Goal: Task Accomplishment & Management: Use online tool/utility

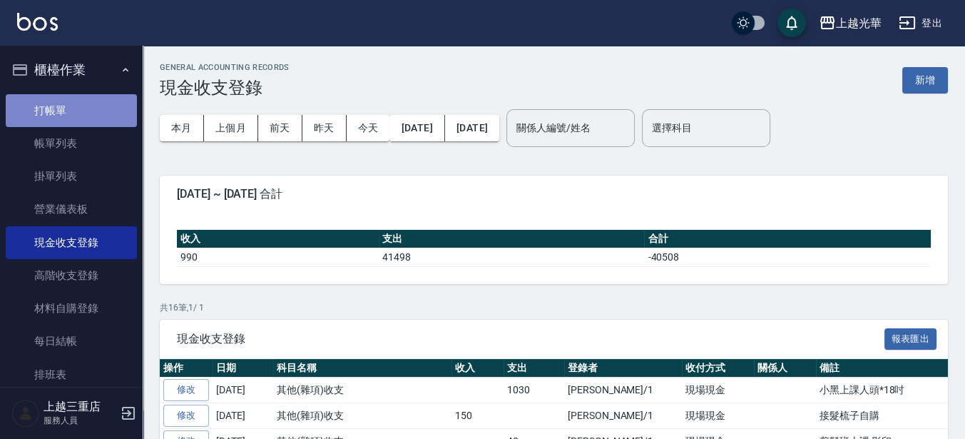
click at [91, 109] on link "打帳單" at bounding box center [71, 110] width 131 height 33
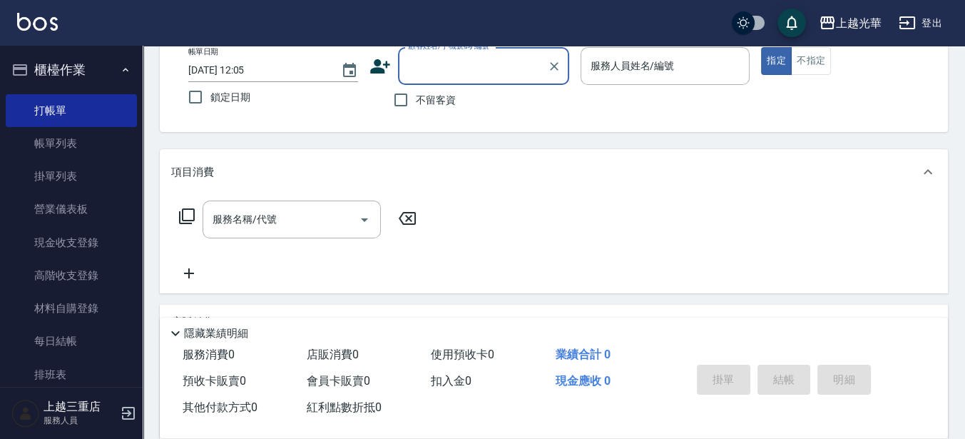
scroll to position [78, 0]
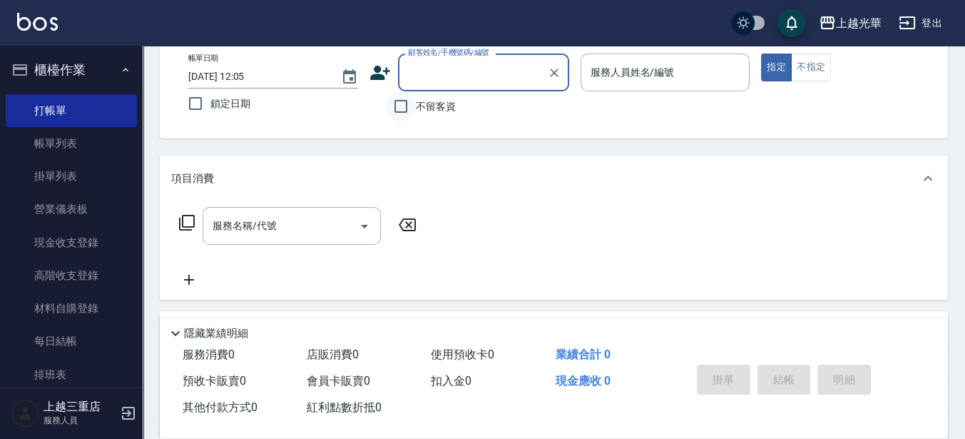
click at [405, 111] on input "不留客資" at bounding box center [401, 106] width 30 height 30
checkbox input "true"
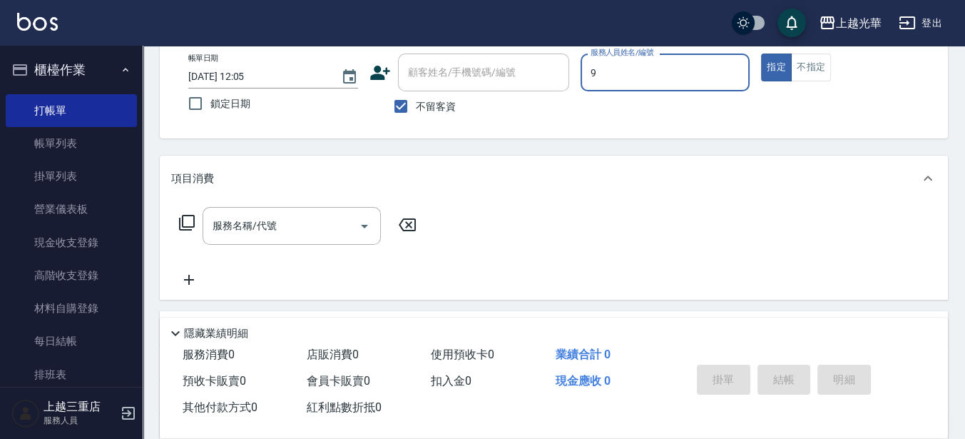
type input "喨喨-9"
type button "true"
drag, startPoint x: 801, startPoint y: 84, endPoint x: 801, endPoint y: 65, distance: 19.3
click at [801, 83] on div "帳單日期 [DATE] 12:05 鎖定日期 顧客姓名/手機號碼/編號 顧客姓名/手機號碼/編號 不留客資 服務人員姓名/編號 喨喨-9 服務人員姓名/編號 …" at bounding box center [554, 88] width 754 height 68
click at [801, 64] on button "不指定" at bounding box center [811, 68] width 40 height 28
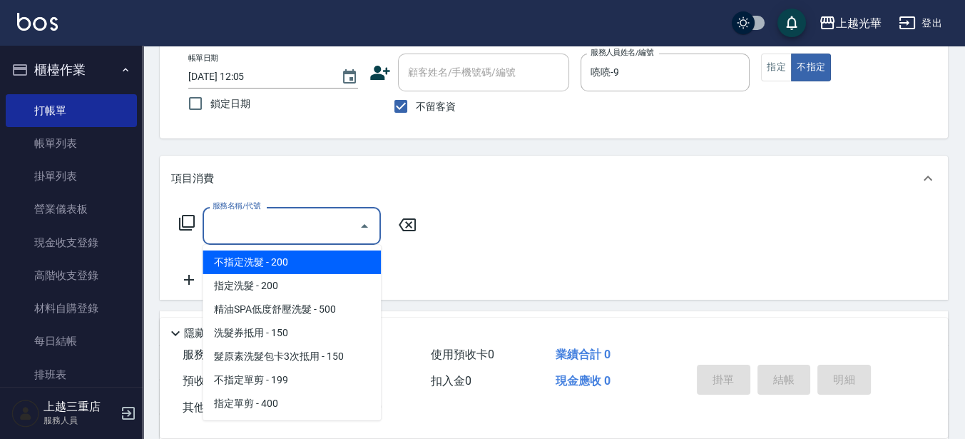
drag, startPoint x: 267, startPoint y: 218, endPoint x: 0, endPoint y: 411, distance: 329.1
click at [267, 218] on div "服務名稱/代號 服務名稱/代號" at bounding box center [292, 226] width 178 height 38
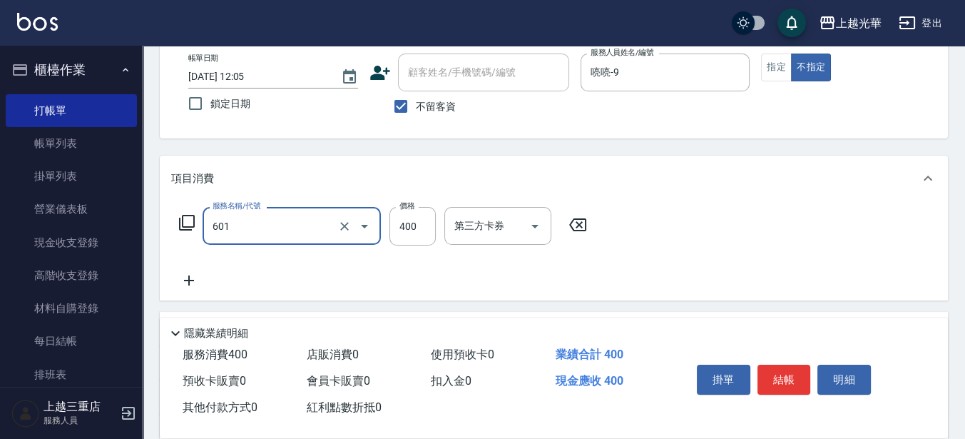
type input "髮原素活養健康洗(601)"
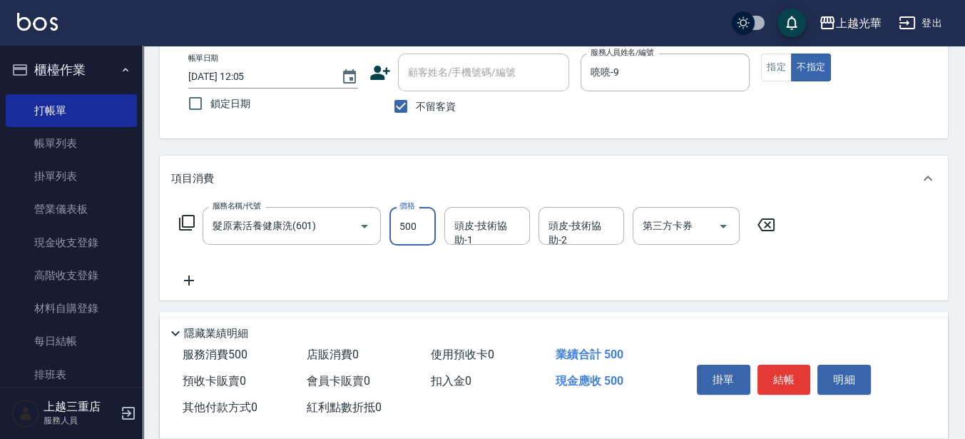
type input "500"
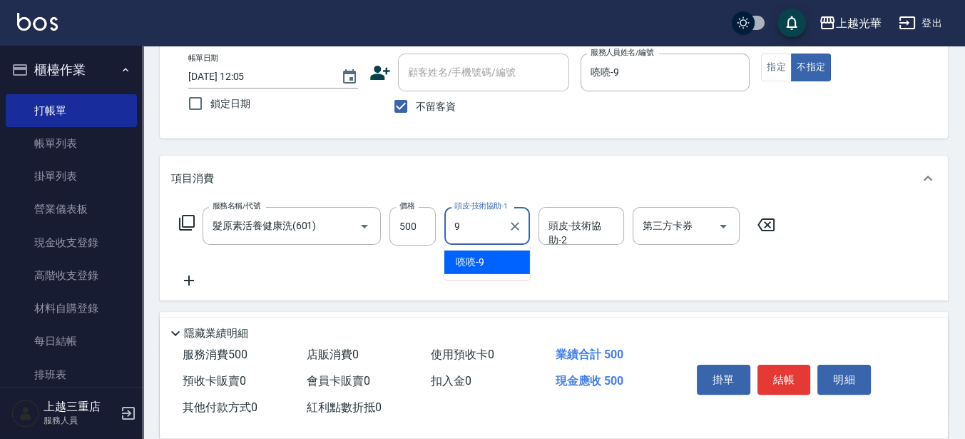
type input "喨喨-9"
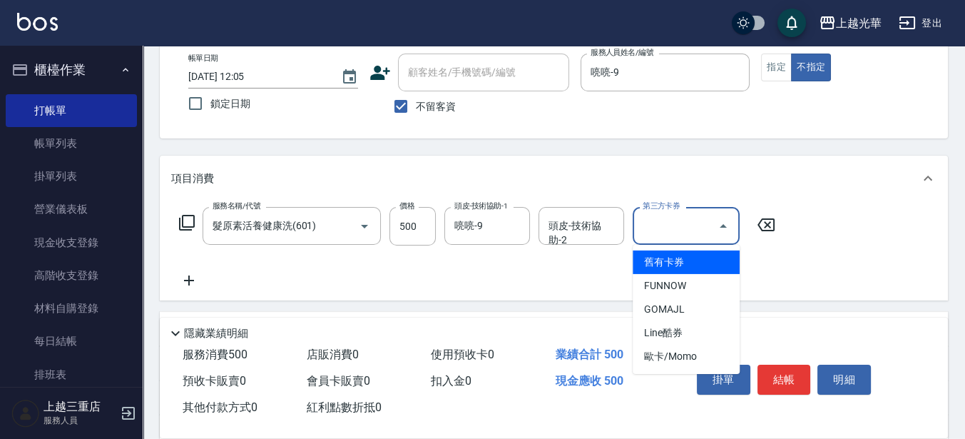
type input "舊有卡券"
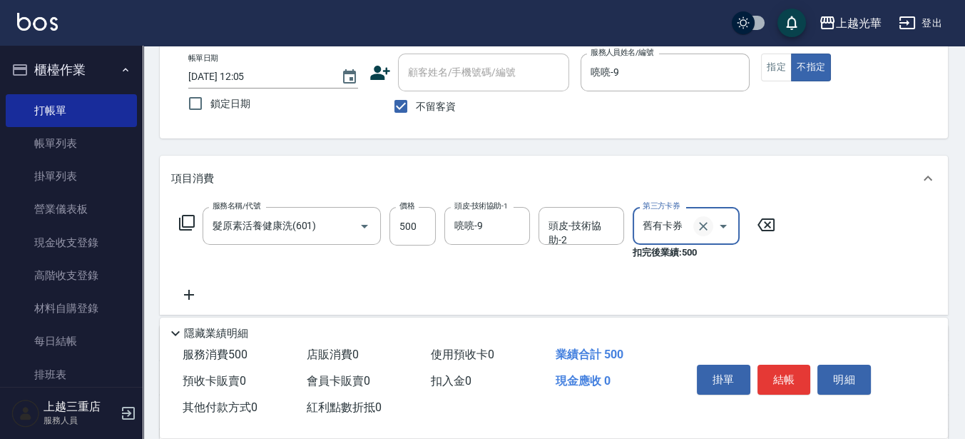
click at [708, 225] on icon "Clear" at bounding box center [703, 226] width 14 height 14
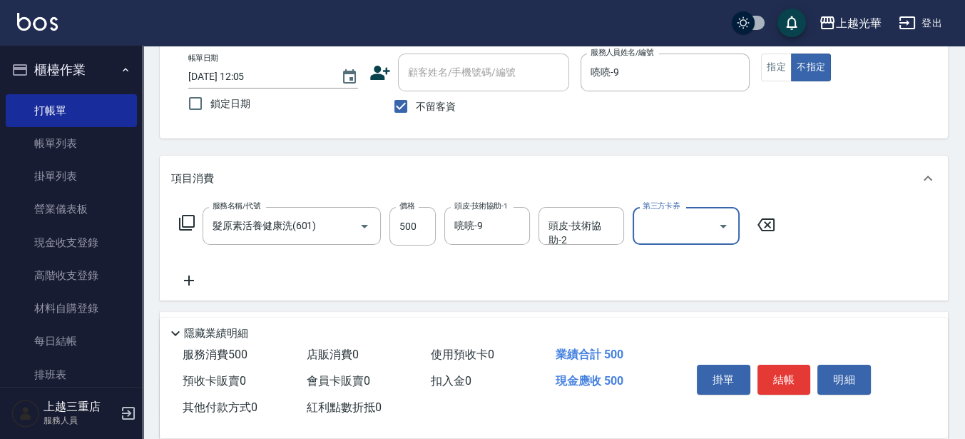
click at [186, 285] on icon at bounding box center [189, 280] width 36 height 17
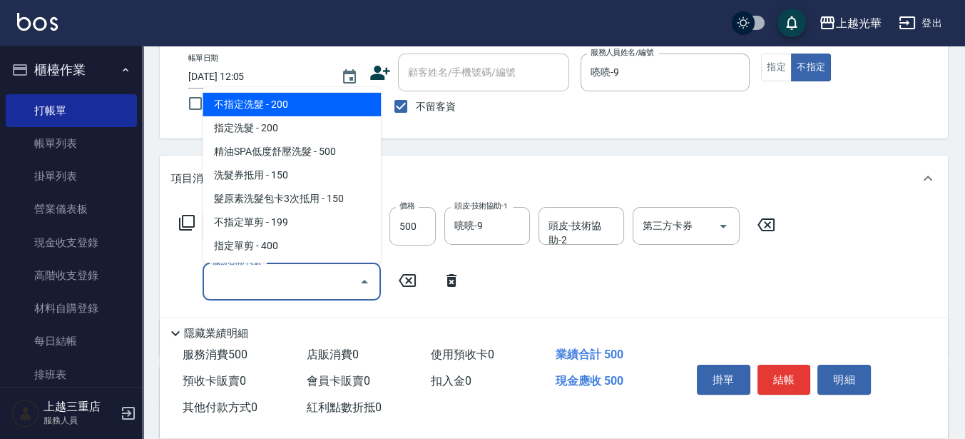
click at [280, 283] on input "服務名稱/代號" at bounding box center [281, 281] width 144 height 25
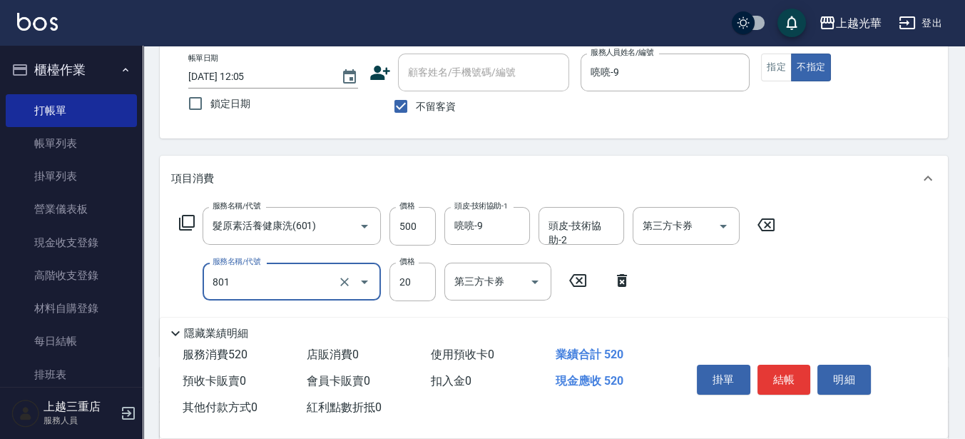
type input "潤絲(801)"
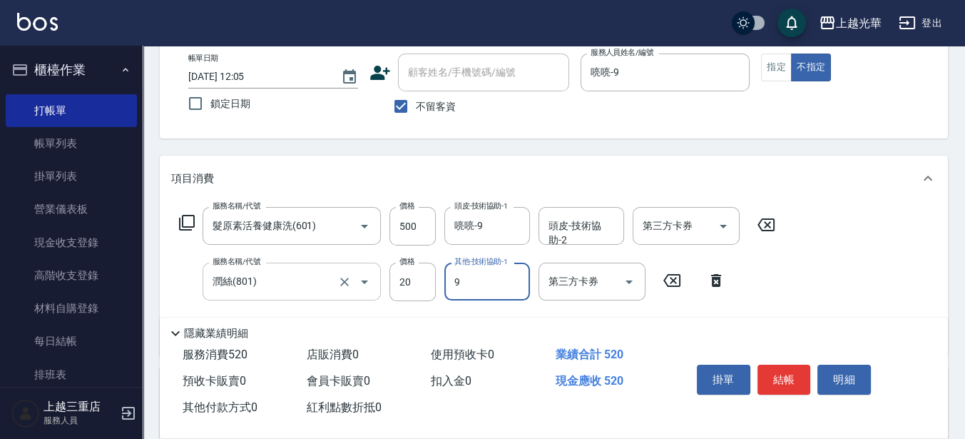
type input "喨喨-9"
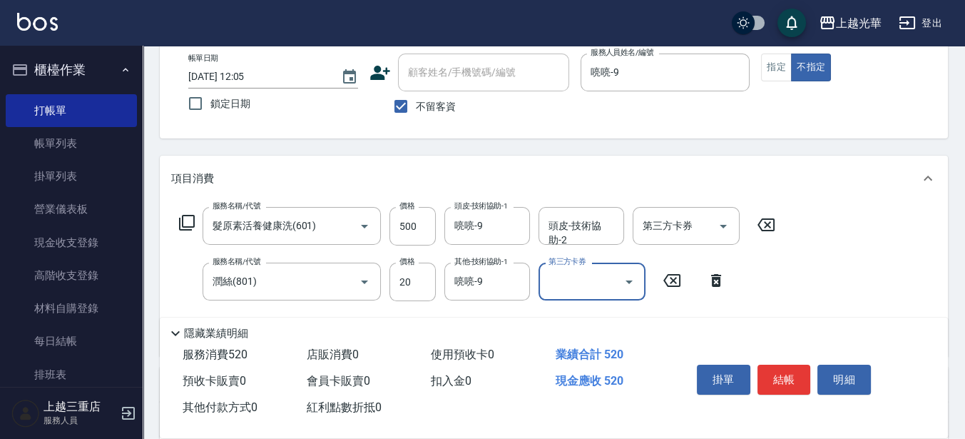
click at [763, 359] on div "掛單 結帳 明細" at bounding box center [784, 381] width 186 height 45
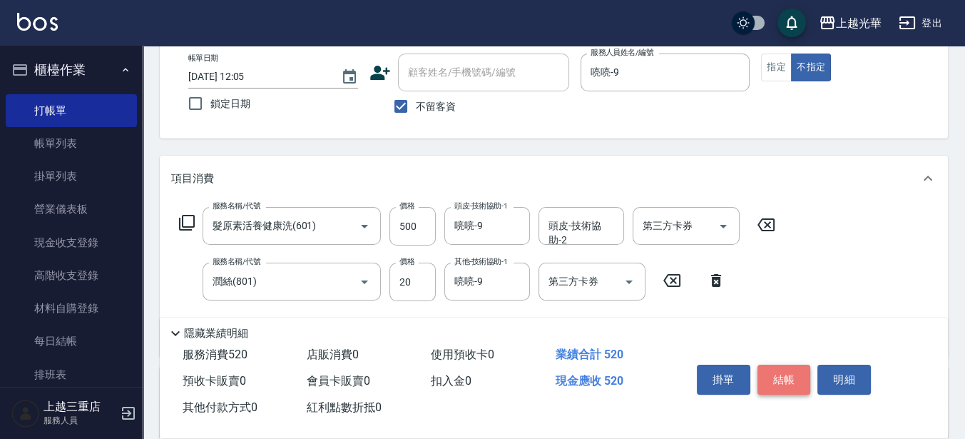
click at [777, 373] on button "結帳" at bounding box center [785, 380] width 54 height 30
